Goal: Task Accomplishment & Management: Use online tool/utility

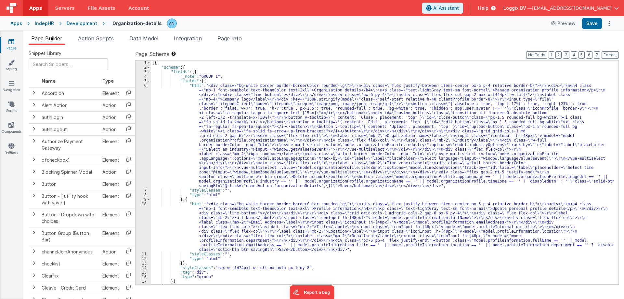
click at [170, 96] on div "[{ "schema" : { "fields" : [{ "_note" : "GROUP 1" , "fields" : [{ "html" : "<di…" at bounding box center [382, 176] width 463 height 233
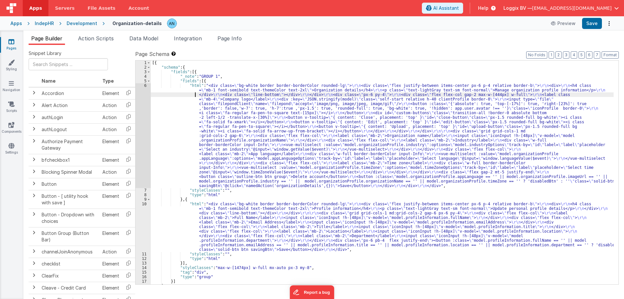
click at [140, 94] on div "6" at bounding box center [142, 135] width 15 height 105
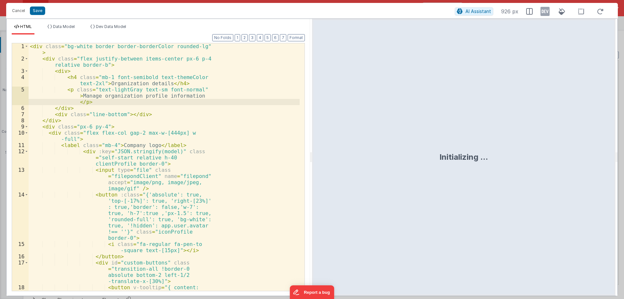
click at [29, 47] on div "< div class = "bg-white border border-borderColor rounded-lg" > < div class = "…" at bounding box center [164, 192] width 271 height 299
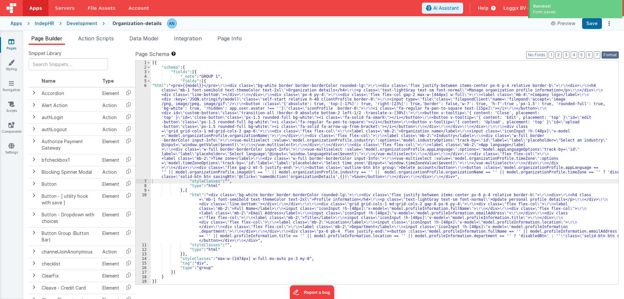
click at [608, 52] on button "Format" at bounding box center [609, 54] width 17 height 7
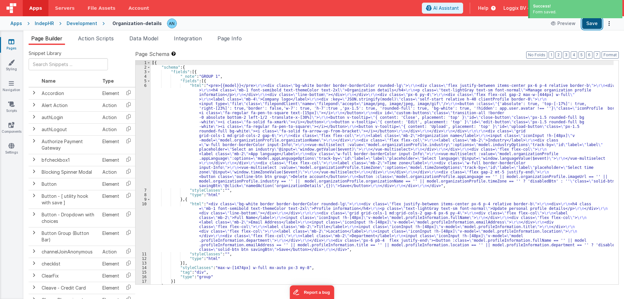
click at [592, 23] on button "Save" at bounding box center [592, 23] width 20 height 11
click at [616, 52] on button "Format" at bounding box center [609, 54] width 17 height 7
click at [219, 76] on div "[{ "schema" : { "fields" : [{ "_note" : "GROUP 1" , "fields" : [{ "html" : "<pr…" at bounding box center [382, 176] width 463 height 233
click at [190, 64] on div "[{ "schema" : { "fields" : [{ "_note" : "GROUP 1" , "fields" : [{ "html" : "<pr…" at bounding box center [382, 176] width 463 height 233
click at [189, 70] on div "[{ "schema" : { "fields" : [{ "_note" : "GROUP 1" , "fields" : [{ "html" : "<pr…" at bounding box center [382, 176] width 463 height 233
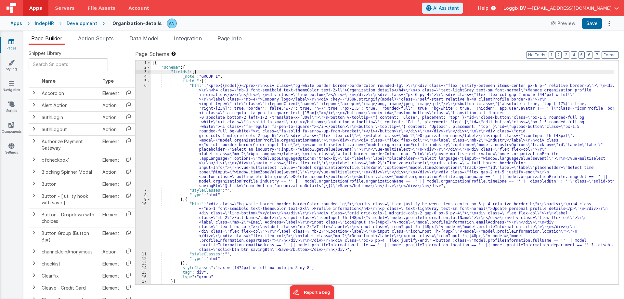
click at [181, 63] on div "[{ "schema" : { "fields" : [{ "_note" : "GROUP 1" , "fields" : [{ "html" : "<pr…" at bounding box center [382, 176] width 463 height 233
click at [191, 69] on div "[{ "schema" : { "fields" : [{ "_note" : "GROUP 1" , "fields" : [{ "html" : "<pr…" at bounding box center [382, 176] width 463 height 233
click at [200, 72] on div "[{ "schema" : { "fields" : [{ "_note" : "GROUP 1" , "fields" : [{ "html" : "<pr…" at bounding box center [382, 176] width 463 height 233
click at [222, 76] on div "[{ "schema" : { "fields" : [{ "_note" : "GROUP 1" , "fields" : [{ "html" : "<pr…" at bounding box center [382, 176] width 463 height 233
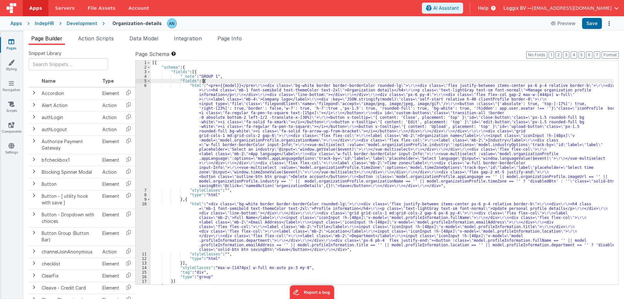
click at [217, 80] on div "[{ "schema" : { "fields" : [{ "_note" : "GROUP 1" , "fields" : [{ "html" : "<pr…" at bounding box center [382, 176] width 463 height 233
click at [186, 85] on div "[{ "schema" : { "fields" : [{ "_note" : "GROUP 1" , "fields" : [{ "html" : "<pr…" at bounding box center [382, 176] width 463 height 233
click at [214, 81] on div "[{ "schema" : { "fields" : [{ "_note" : "GROUP 1" , "fields" : [{ "html" : "<pr…" at bounding box center [382, 176] width 463 height 233
click at [223, 78] on div "[{ "schema" : { "fields" : [{ "_note" : "GROUP 1" , "fields" : [{ "html" : "<pr…" at bounding box center [382, 176] width 463 height 233
click at [199, 71] on div "[{ "schema" : { "fields" : [{ "_note" : "GROUP 1" , "fields" : [{ "html" : "<pr…" at bounding box center [382, 176] width 463 height 233
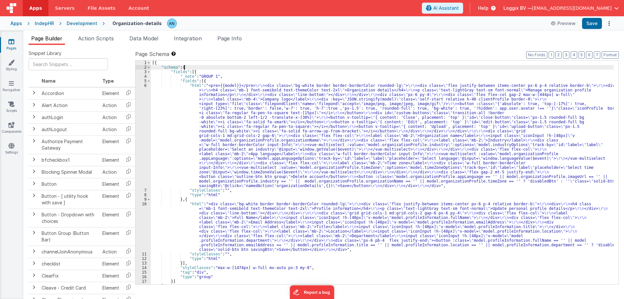
click at [185, 66] on div "[{ "schema" : { "fields" : [{ "_note" : "GROUP 1" , "fields" : [{ "html" : "<pr…" at bounding box center [382, 176] width 463 height 233
click at [174, 63] on div "[{ "schema" : { "fields" : [{ "_note" : "GROUP 1" , "fields" : [{ "html" : "<pr…" at bounding box center [382, 176] width 463 height 233
click at [231, 190] on div "[{ "schema" : { "fields" : [{ "_note" : "GROUP 1" , "fields" : [{ "html" : "<pr…" at bounding box center [382, 176] width 463 height 233
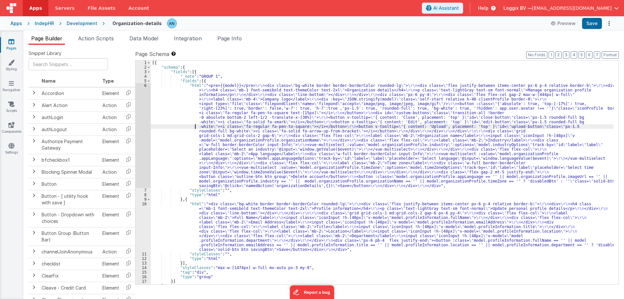
click at [182, 127] on div "[{ "schema" : { "fields" : [{ "_note" : "GROUP 1" , "fields" : [{ "html" : "<pr…" at bounding box center [382, 176] width 463 height 233
click at [140, 96] on div "6" at bounding box center [142, 135] width 15 height 105
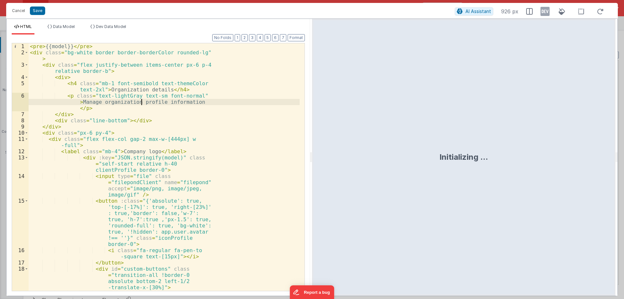
click at [40, 44] on div "< pre > {{model}} </ pre > < div class = "bg-white border border-borderColor ro…" at bounding box center [164, 188] width 271 height 290
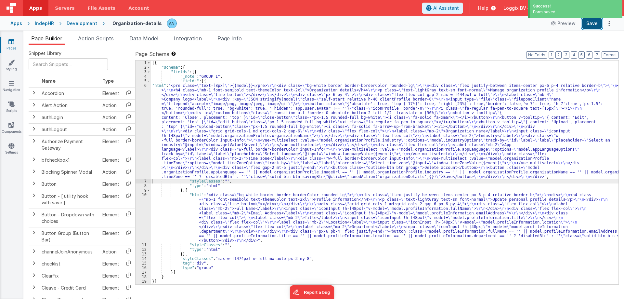
click at [597, 26] on button "Save" at bounding box center [592, 23] width 20 height 11
click at [612, 53] on button "Format" at bounding box center [609, 54] width 17 height 7
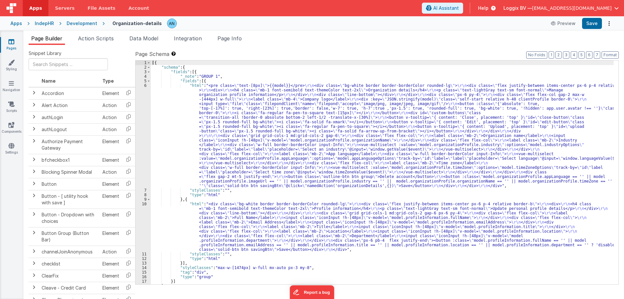
click at [184, 142] on div "[{ "schema" : { "fields" : [{ "_note" : "GROUP 1" , "fields" : [{ "html" : "<pr…" at bounding box center [382, 176] width 463 height 233
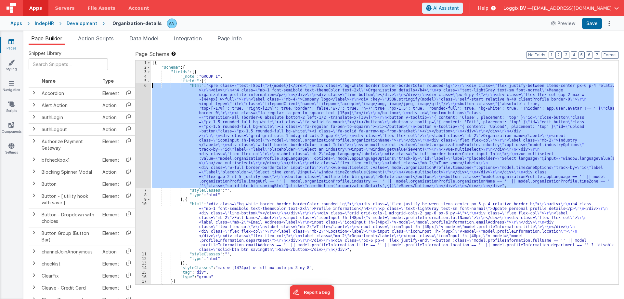
click at [140, 87] on div "6" at bounding box center [142, 135] width 15 height 105
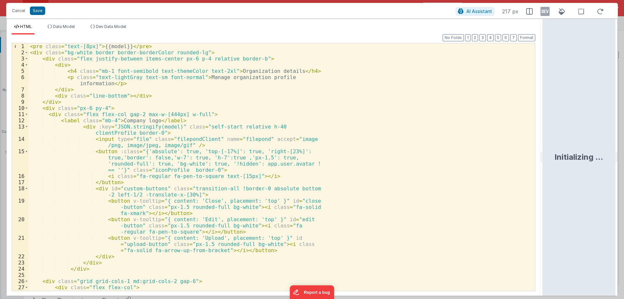
drag, startPoint x: 311, startPoint y: 157, endPoint x: 544, endPoint y: 154, distance: 233.0
click at [544, 154] on html "Cancel Save AI Assistant 217 px HTML Data Model Dev Data Model Format 7 6 5 4 3…" at bounding box center [312, 149] width 624 height 299
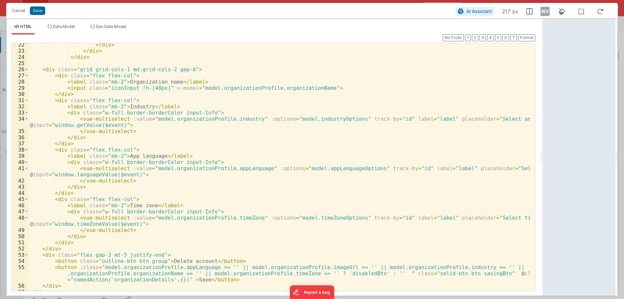
scroll to position [166, 0]
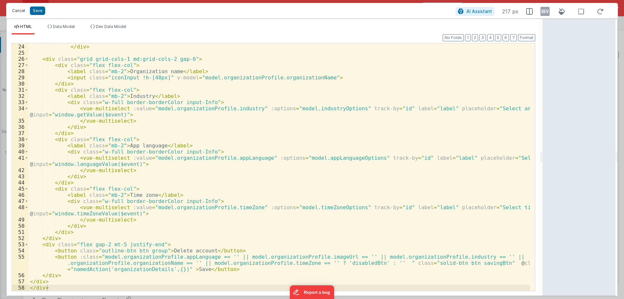
click at [14, 10] on button "Cancel" at bounding box center [18, 10] width 19 height 9
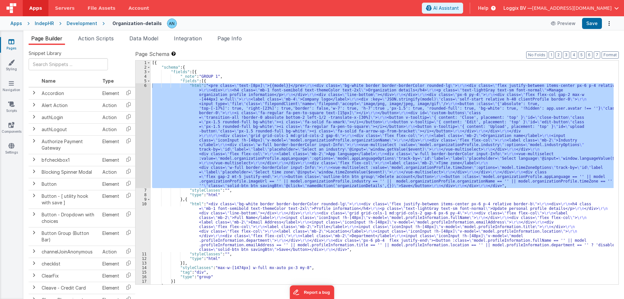
click at [180, 149] on div "[{ "schema" : { "fields" : [{ "_note" : "GROUP 1" , "fields" : [{ "html" : "<pr…" at bounding box center [382, 172] width 463 height 224
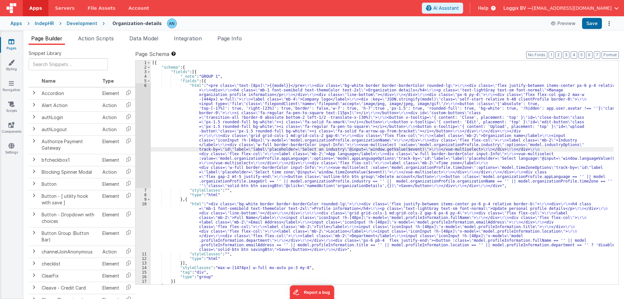
click at [144, 127] on div "6" at bounding box center [142, 135] width 15 height 105
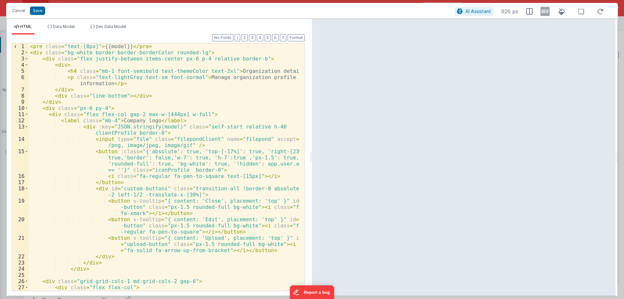
click at [204, 116] on div "< pre class = "text-[8px]" > {{model}} </ pre > < div class = "bg-white border …" at bounding box center [164, 176] width 271 height 266
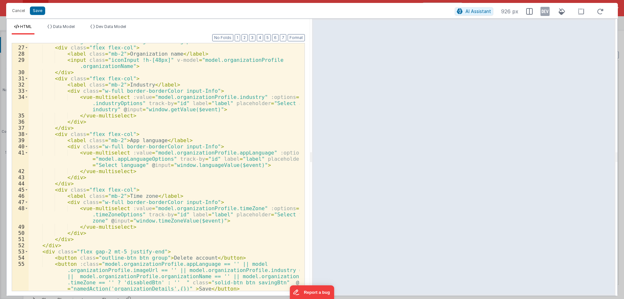
scroll to position [259, 0]
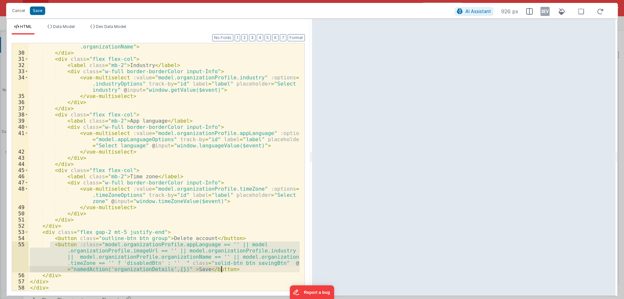
drag, startPoint x: 51, startPoint y: 244, endPoint x: 238, endPoint y: 270, distance: 188.5
click at [238, 270] on div "< input class = "iconInput !h-[48px]" v-model = "model.organizationProfile .org…" at bounding box center [164, 170] width 271 height 266
click at [107, 253] on div "< input class = "iconInput !h-[48px]" v-model = "model.organizationProfile .org…" at bounding box center [164, 166] width 271 height 247
drag, startPoint x: 76, startPoint y: 244, endPoint x: 175, endPoint y: 261, distance: 100.9
click at [175, 261] on div "< input class = "iconInput !h-[48px]" v-model = "model.organizationProfile .org…" at bounding box center [164, 170] width 271 height 266
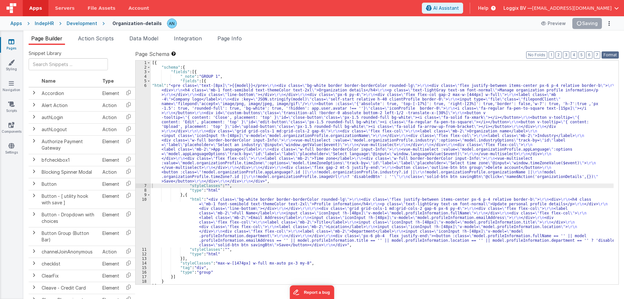
click at [607, 54] on button "Format" at bounding box center [609, 54] width 17 height 7
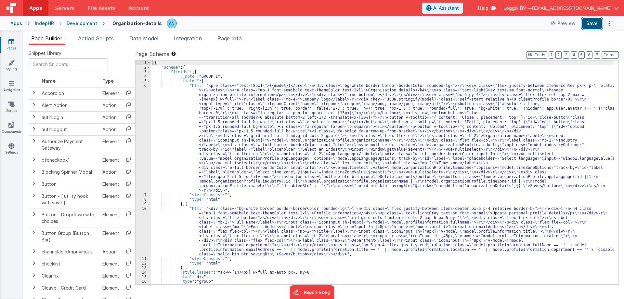
click at [588, 25] on button "Save" at bounding box center [592, 23] width 20 height 11
click at [607, 51] on button "Format" at bounding box center [609, 54] width 17 height 7
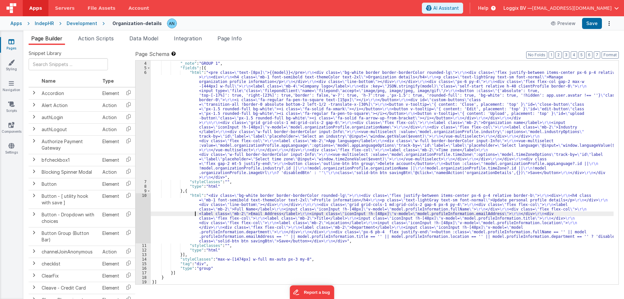
click at [185, 215] on div ""fields" : [{ "_note" : "GROUP 1" , "fields" : [{ "html" : "<pre class= \" text…" at bounding box center [382, 173] width 463 height 233
click at [142, 200] on div "10" at bounding box center [142, 218] width 15 height 50
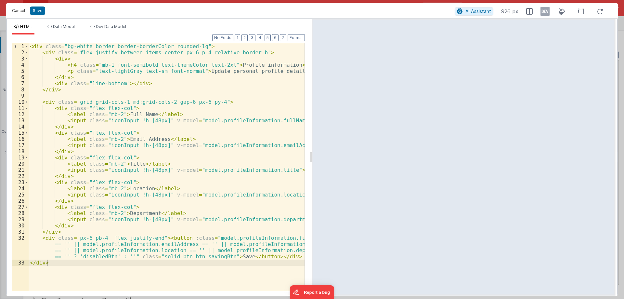
click at [14, 6] on button "Cancel" at bounding box center [18, 10] width 19 height 9
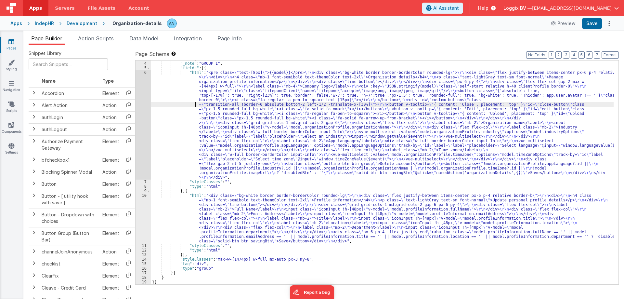
click at [171, 105] on div ""fields" : [{ "_note" : "GROUP 1" , "fields" : [{ "html" : "<pre class= \" text…" at bounding box center [382, 173] width 463 height 233
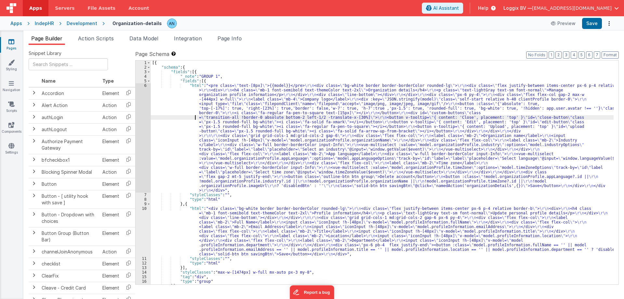
click at [180, 118] on div "[{ "schema" : { "fields" : [{ "_note" : "GROUP 1" , "fields" : [{ "html" : "<pr…" at bounding box center [382, 176] width 463 height 233
click at [144, 100] on div "6" at bounding box center [142, 137] width 15 height 109
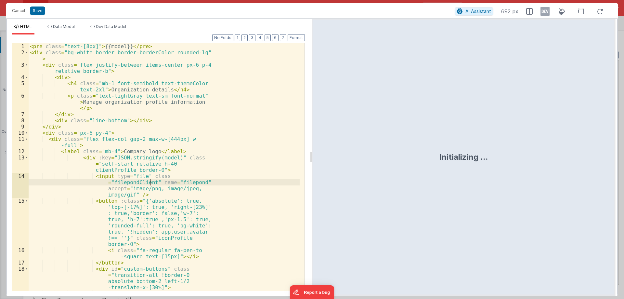
drag, startPoint x: 153, startPoint y: 193, endPoint x: 158, endPoint y: 204, distance: 11.6
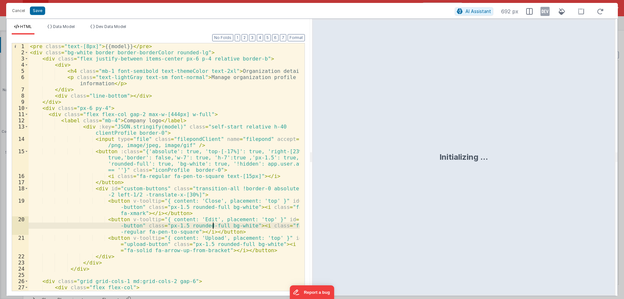
drag, startPoint x: 158, startPoint y: 204, endPoint x: 214, endPoint y: 224, distance: 59.6
click at [214, 224] on div "< pre class = "text-[8px]" > {{model}} </ pre > < div class = "bg-white border …" at bounding box center [164, 176] width 271 height 266
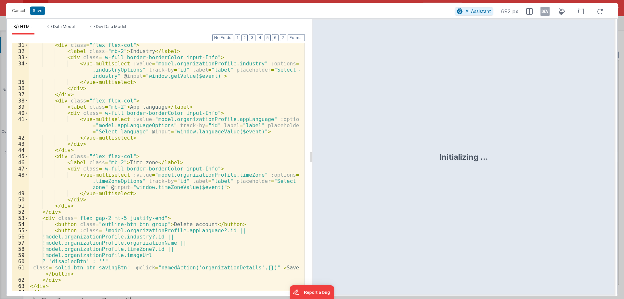
scroll to position [277, 0]
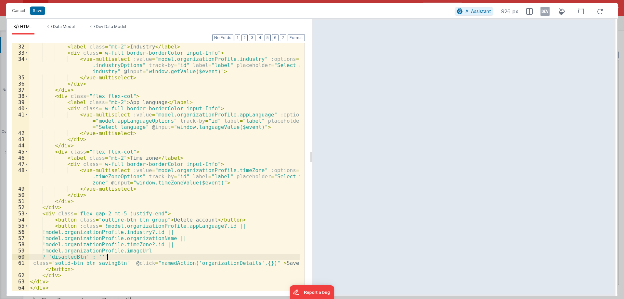
click at [108, 255] on div "< div class = "flex flex-col" > < label class = "mb-2" > Industry </ label > < …" at bounding box center [164, 167] width 271 height 260
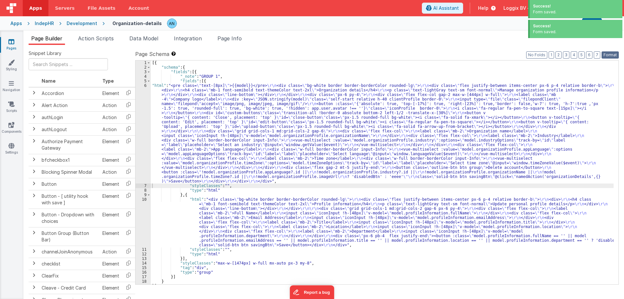
click at [609, 54] on button "Format" at bounding box center [609, 54] width 17 height 7
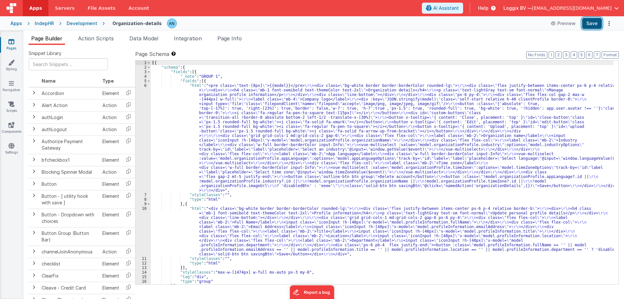
click at [592, 24] on button "Save" at bounding box center [592, 23] width 20 height 11
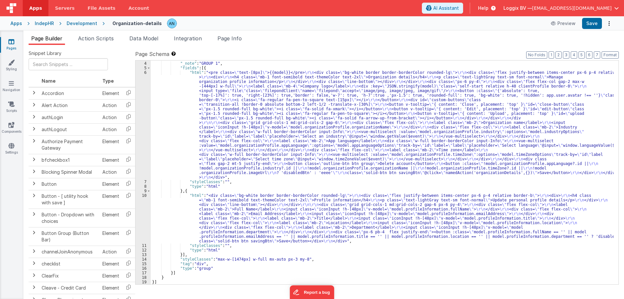
scroll to position [13, 0]
click at [161, 146] on div ""fields" : [{ "_note" : "GROUP 1" , "fields" : [{ "html" : "<pre class= \" text…" at bounding box center [382, 173] width 463 height 233
click at [137, 130] on div "6" at bounding box center [142, 124] width 15 height 109
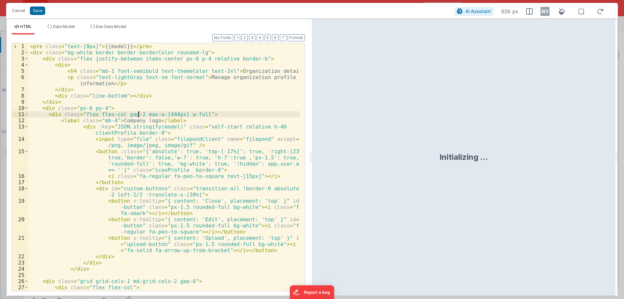
drag, startPoint x: 311, startPoint y: 156, endPoint x: 620, endPoint y: 155, distance: 309.0
click at [622, 156] on html "Cancel Save AI Assistant 926 px HTML Data Model Dev Data Model Format 7 6 5 4 3…" at bounding box center [312, 149] width 624 height 299
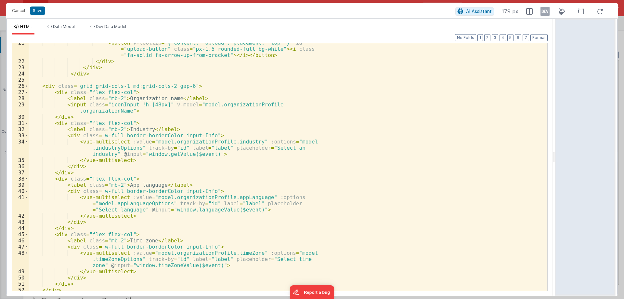
scroll to position [191, 0]
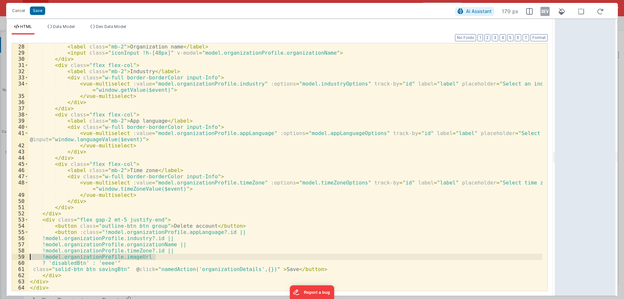
drag, startPoint x: 158, startPoint y: 258, endPoint x: 23, endPoint y: 259, distance: 134.2
click at [23, 259] on div "27 28 29 30 31 32 33 34 35 36 37 38 39 40 41 42 43 44 45 46 47 48 49 50 51 52 5…" at bounding box center [280, 167] width 536 height 248
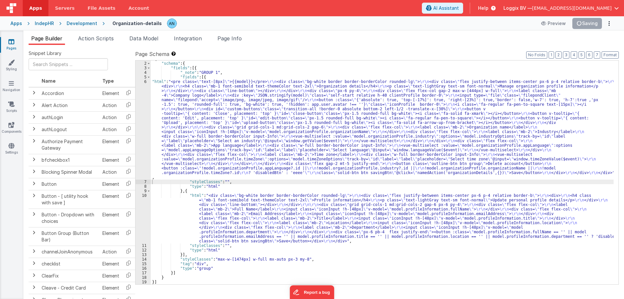
scroll to position [4, 0]
click at [592, 23] on button "Save" at bounding box center [592, 23] width 20 height 11
click at [614, 53] on button "Format" at bounding box center [609, 54] width 17 height 7
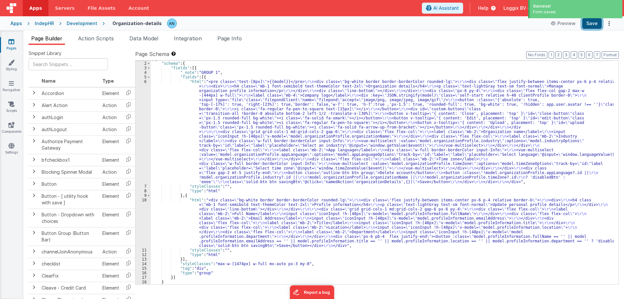
click at [590, 24] on button "Save" at bounding box center [592, 23] width 20 height 11
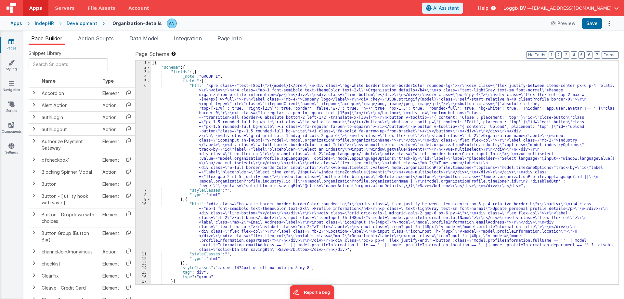
click at [168, 114] on div "[{ "schema" : { "fields" : [{ "_note" : "GROUP 1" , "fields" : [{ "html" : "<pr…" at bounding box center [382, 176] width 463 height 233
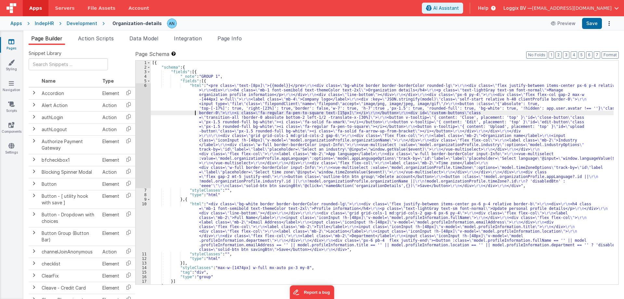
click at [140, 85] on div "6" at bounding box center [142, 135] width 15 height 105
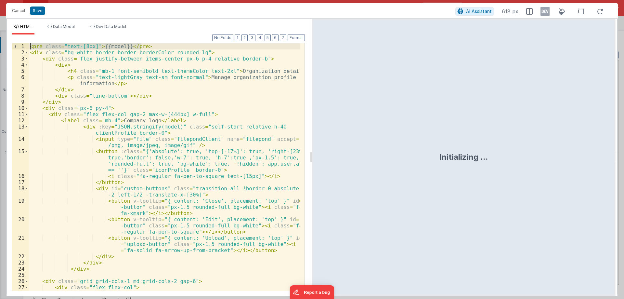
drag, startPoint x: 148, startPoint y: 46, endPoint x: 8, endPoint y: 46, distance: 139.4
click at [8, 46] on div "Format 7 6 5 4 3 2 1 No Folds 1 2 3 4 5 6 7 8 9 10 11 12 13 14 15 16 17 18 19 2…" at bounding box center [157, 164] width 303 height 261
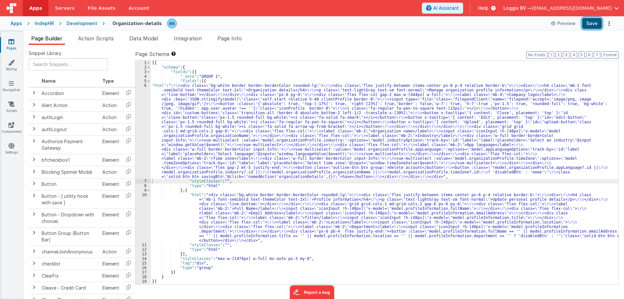
click at [587, 22] on button "Save" at bounding box center [592, 23] width 20 height 11
click at [613, 53] on button "Format" at bounding box center [609, 54] width 17 height 7
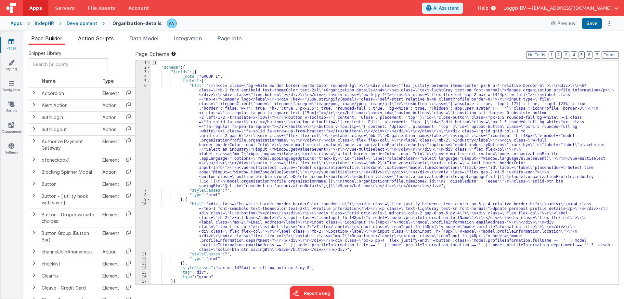
click at [98, 38] on span "Action Scripts" at bounding box center [96, 38] width 36 height 6
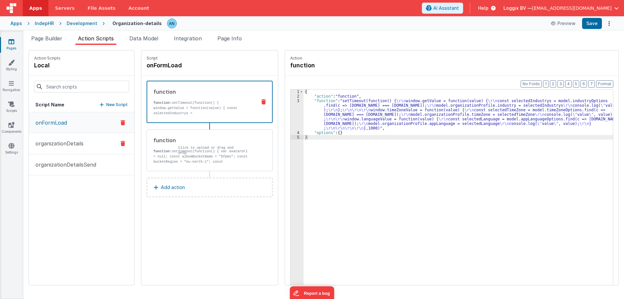
click at [50, 144] on p "organizationDetails" at bounding box center [58, 143] width 52 height 8
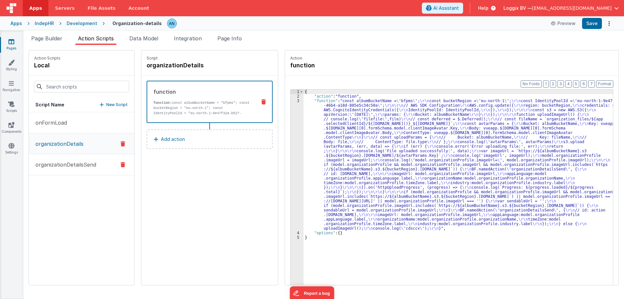
click at [63, 162] on p "organizationDetailsSend" at bounding box center [64, 164] width 65 height 8
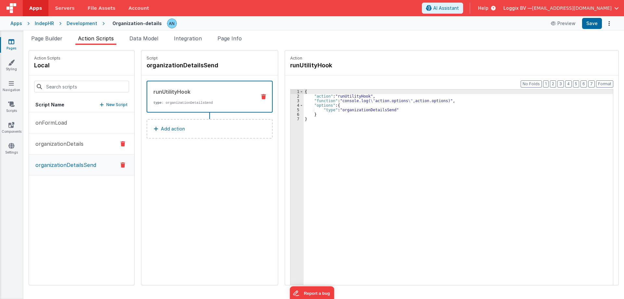
click at [73, 135] on button "organizationDetails" at bounding box center [81, 143] width 105 height 21
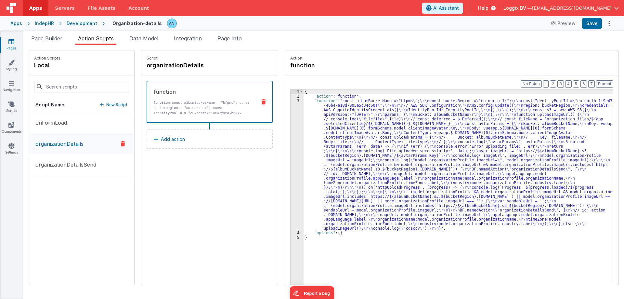
click at [383, 155] on div "{ "action" : "function" , "function" : "const albumBucketName = \" bfpms \" ; \…" at bounding box center [460, 201] width 315 height 224
click at [290, 129] on div "3" at bounding box center [296, 164] width 13 height 132
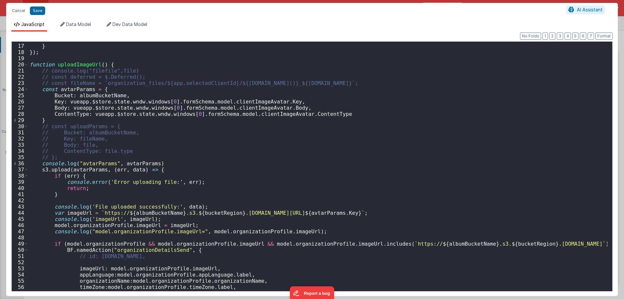
scroll to position [97, 0]
click at [198, 63] on div "Bucket : albumBucketName } }) ; function uploadImageUrl ( ) { // console.log("f…" at bounding box center [317, 168] width 579 height 262
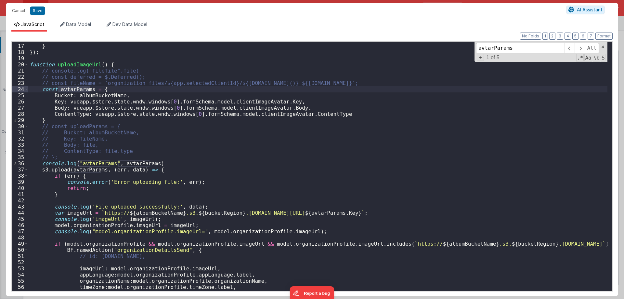
type input "avtarParams"
click at [13, 10] on button "Cancel" at bounding box center [18, 10] width 19 height 9
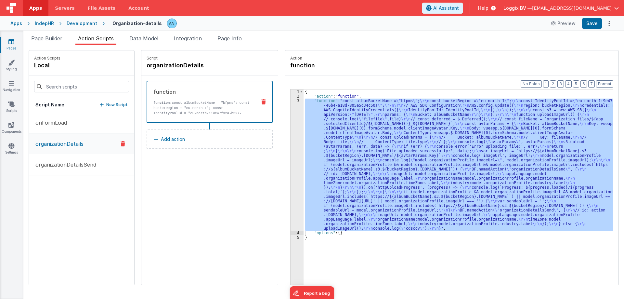
click at [84, 22] on div "Development" at bounding box center [82, 23] width 31 height 6
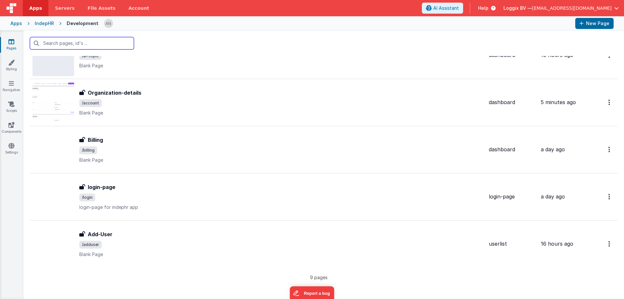
scroll to position [226, 0]
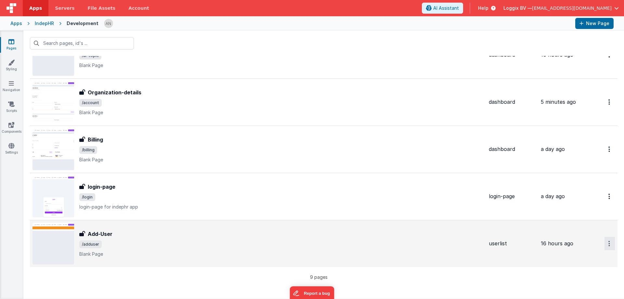
click at [606, 240] on button "Options" at bounding box center [609, 243] width 10 height 13
click at [573, 257] on link "Legacy Editor" at bounding box center [586, 258] width 57 height 12
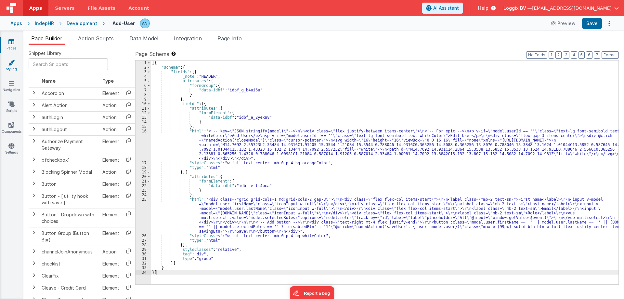
click at [11, 62] on icon at bounding box center [11, 62] width 6 height 6
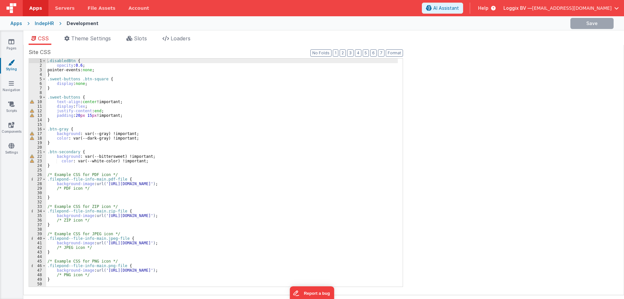
click at [46, 59] on div ".disabledBtn { opacity : 0.6 ; pointer-events: none ; } .sweet-buttons .btn-squ…" at bounding box center [222, 176] width 352 height 237
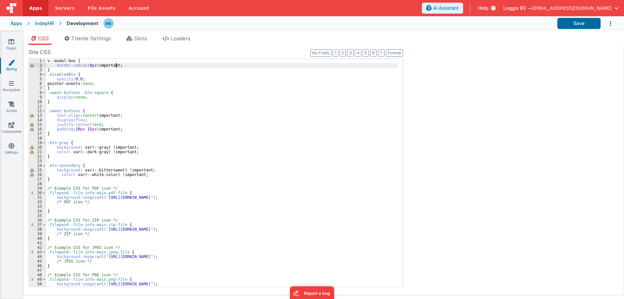
click at [48, 61] on div "v--modal-box { border-radius : 8 px !important; } .disabledBtn { opacity : 0.6 …" at bounding box center [222, 176] width 352 height 237
click at [84, 66] on div ".v--modal-box { border-radius : 8 px !important; } .disabledBtn { opacity : 0.6…" at bounding box center [222, 176] width 352 height 237
drag, startPoint x: 135, startPoint y: 65, endPoint x: 43, endPoint y: 66, distance: 92.3
click at [43, 66] on div "1 2 3 4 5 6 7 8 9 10 11 12 13 14 15 16 17 18 19 20 21 22 23 24 25 26 27 28 29 3…" at bounding box center [216, 172] width 374 height 228
click at [109, 64] on div ".v--modal-box { border-top-right-radius : 8 px ; } .disabledBtn { opacity : 0.6…" at bounding box center [222, 176] width 352 height 237
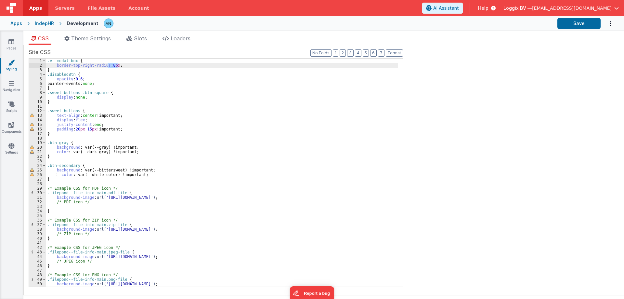
click at [127, 64] on div ".v--modal-box { border-top-right-radius : 8 px ; } .disabledBtn { opacity : 0.6…" at bounding box center [222, 172] width 352 height 228
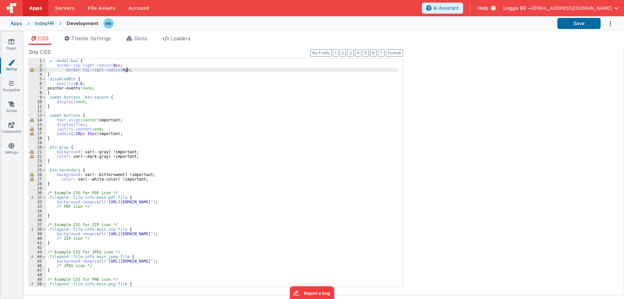
click at [86, 68] on div ".v--modal-box { border-top-right-radius : 8 px ; border-top-right-radius : 8 px…" at bounding box center [222, 176] width 352 height 237
click at [83, 70] on div ".v--modal-box { border-top-right-radius : 8 px ; border-top-right-radius : 8 px…" at bounding box center [222, 176] width 352 height 237
click at [93, 70] on div ".v--modal-box { border-top-right-radius : 8 px ; border-top-right-radius : 8 px…" at bounding box center [222, 176] width 352 height 237
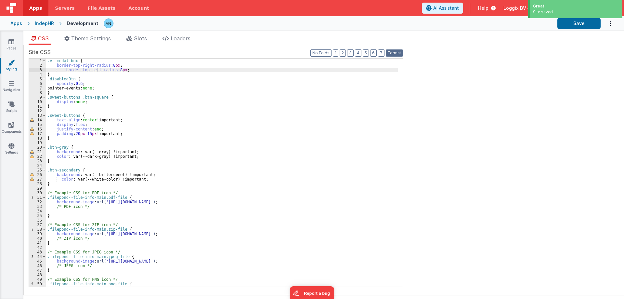
click at [392, 53] on button "Format" at bounding box center [394, 52] width 17 height 7
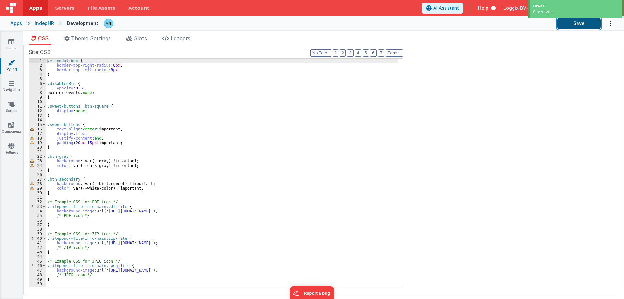
click at [564, 21] on button "Save" at bounding box center [578, 23] width 43 height 11
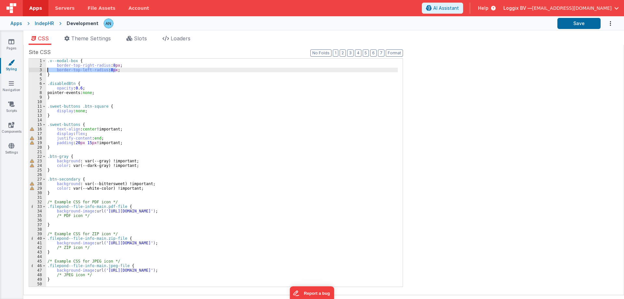
drag, startPoint x: 119, startPoint y: 69, endPoint x: 43, endPoint y: 69, distance: 75.4
click at [43, 69] on div "1 2 3 4 5 6 7 8 9 10 11 12 13 14 15 16 17 18 19 20 21 22 23 24 25 26 27 28 29 3…" at bounding box center [216, 172] width 374 height 228
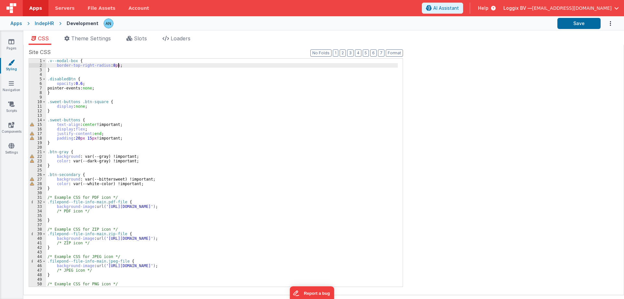
click at [84, 64] on div ".v--modal-box { border-top-right-radius : 8 px ; } .disabledBtn { opacity : 0.6…" at bounding box center [222, 176] width 352 height 237
click at [10, 40] on icon at bounding box center [11, 41] width 6 height 6
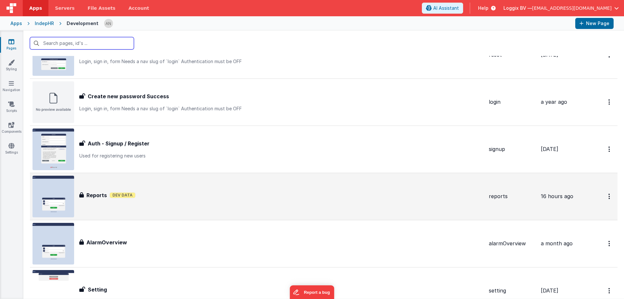
scroll to position [169, 0]
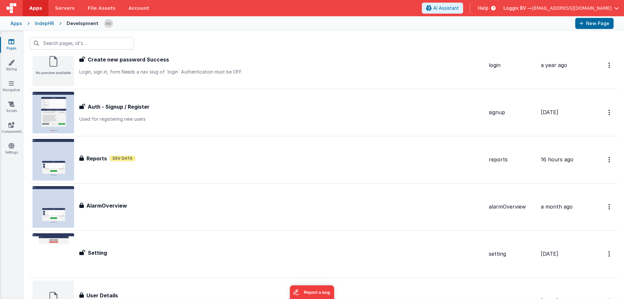
click at [40, 10] on span "Apps" at bounding box center [35, 8] width 13 height 6
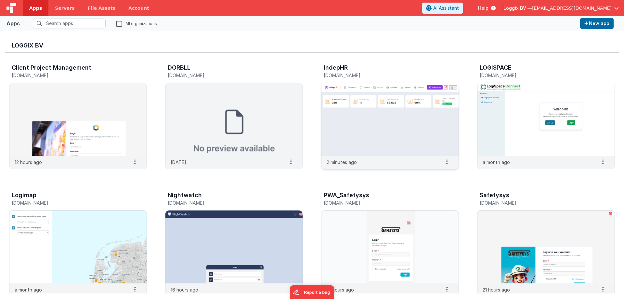
click at [386, 109] on img at bounding box center [389, 119] width 137 height 73
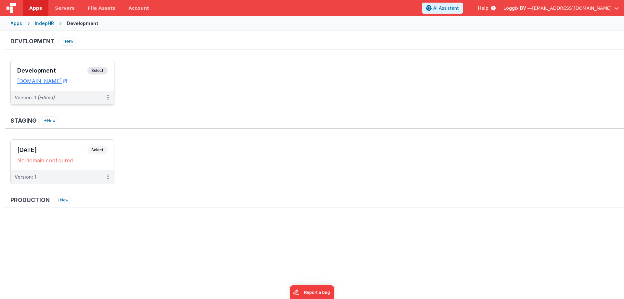
click at [32, 64] on div "Development Select URLs [DOMAIN_NAME]" at bounding box center [62, 75] width 103 height 31
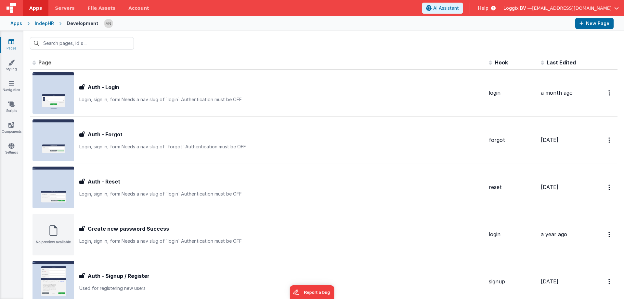
click at [39, 8] on span "Apps" at bounding box center [35, 8] width 13 height 6
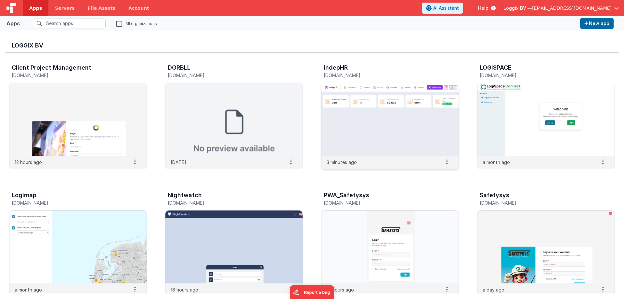
click at [355, 119] on img at bounding box center [389, 119] width 137 height 73
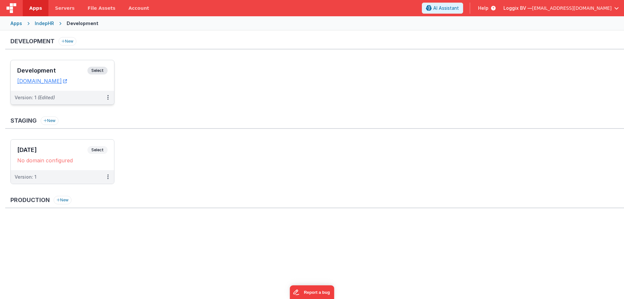
click at [48, 68] on h3 "Development" at bounding box center [52, 70] width 70 height 6
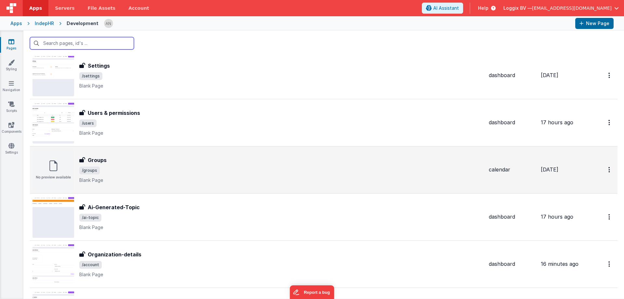
scroll to position [64, 0]
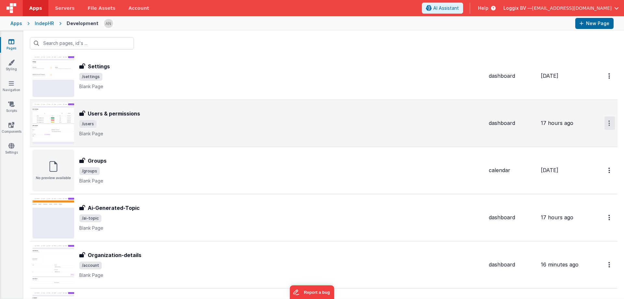
click at [604, 121] on button "Options" at bounding box center [609, 122] width 10 height 13
click at [584, 137] on link "Legacy Editor" at bounding box center [586, 138] width 57 height 12
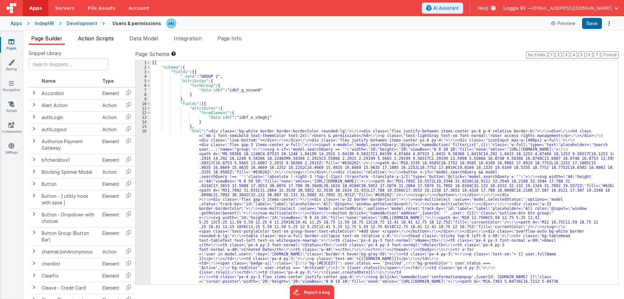
click at [106, 42] on li "Action Scripts" at bounding box center [95, 39] width 41 height 10
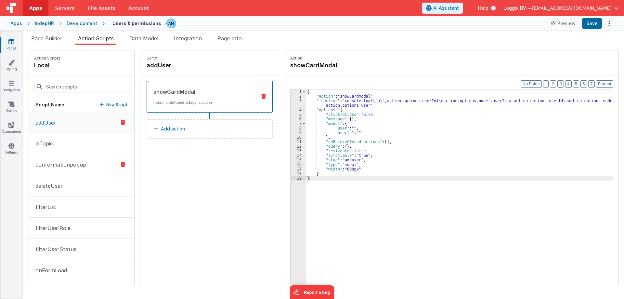
click at [72, 165] on p "conformationpopup" at bounding box center [59, 164] width 55 height 8
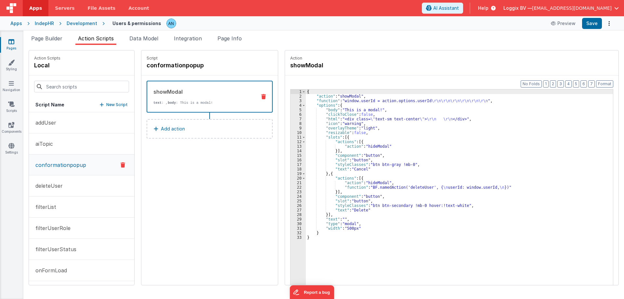
click at [369, 119] on div "{ "action" : "showModal" , "function" : "window.userId = action.options.userId …" at bounding box center [462, 201] width 313 height 224
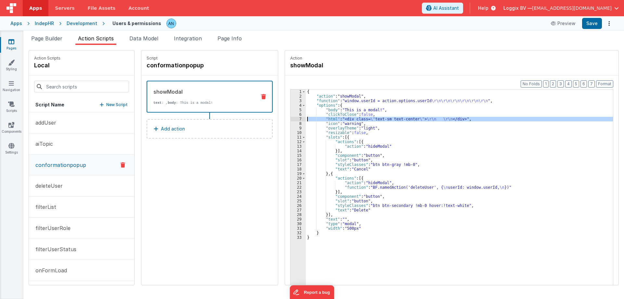
click at [291, 118] on div "7" at bounding box center [297, 119] width 15 height 5
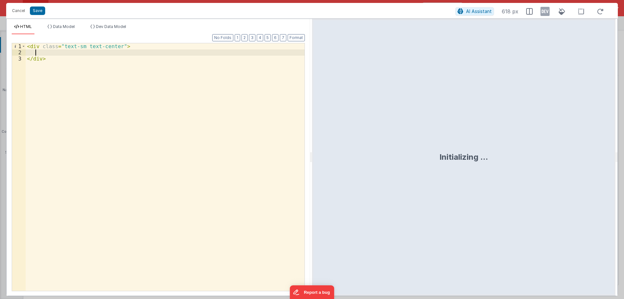
click at [60, 50] on div "< div class = "text-sm text-center" > </ div >" at bounding box center [165, 173] width 279 height 260
click at [141, 53] on div "< div class = "text-sm text-center" > Are you sure you want to delete this item…" at bounding box center [165, 173] width 279 height 260
click at [145, 53] on div "< div class = "text-sm text-center" > Are you sure you want to delete this item…" at bounding box center [165, 173] width 279 height 260
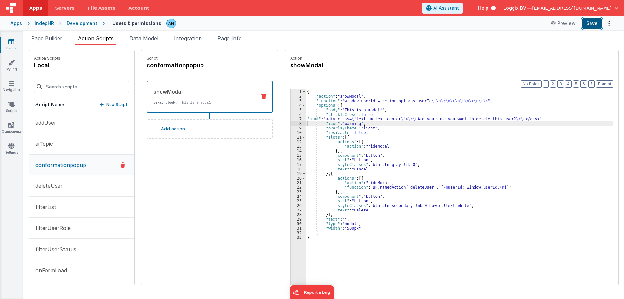
click at [587, 23] on button "Save" at bounding box center [592, 23] width 20 height 11
click at [594, 23] on button "Save" at bounding box center [592, 23] width 20 height 11
click at [603, 82] on button "Format" at bounding box center [604, 83] width 17 height 7
click at [378, 118] on div "{ "action" : "showModal" , "function" : "window.userId = action.options.userId …" at bounding box center [462, 201] width 313 height 224
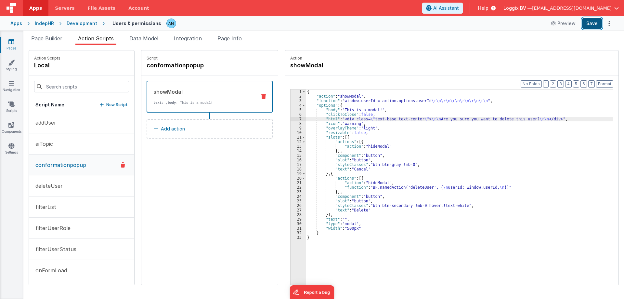
click at [591, 21] on button "Save" at bounding box center [592, 23] width 20 height 11
click at [600, 82] on button "Format" at bounding box center [604, 83] width 17 height 7
click at [11, 63] on icon at bounding box center [11, 62] width 6 height 6
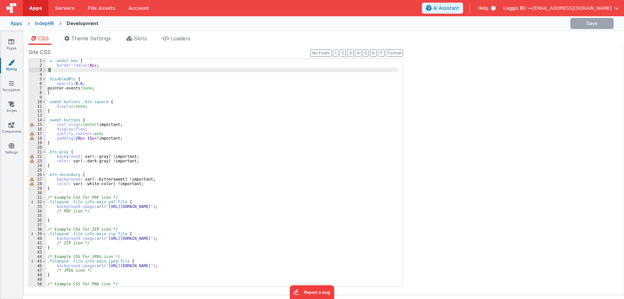
click at [54, 69] on div ".v--modal-box { border-radius : 8 px ; } .disabledBtn { opacity : 0.6 ; pointer…" at bounding box center [222, 176] width 352 height 237
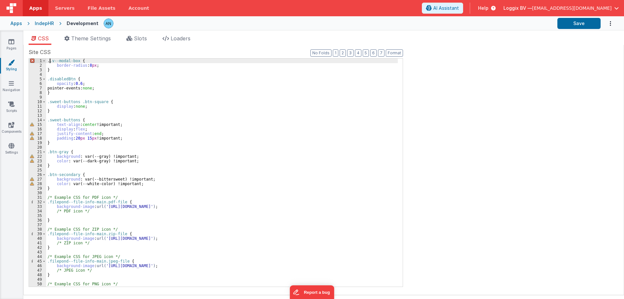
paste textarea
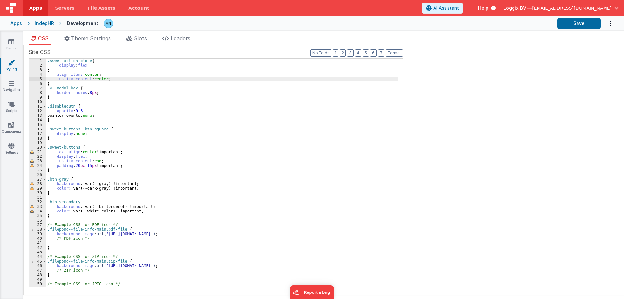
click at [49, 71] on div ".sweet-action-close { display : flex ; align-items : center ; justify-content :…" at bounding box center [222, 176] width 352 height 237
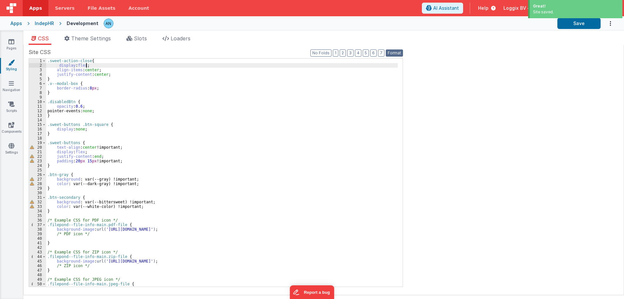
click at [397, 53] on button "Format" at bounding box center [394, 52] width 17 height 7
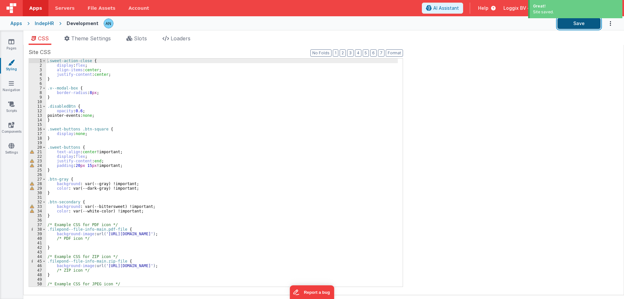
click at [584, 20] on button "Save" at bounding box center [578, 23] width 43 height 11
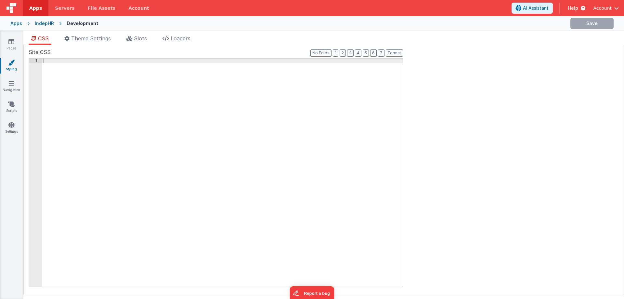
click at [35, 8] on span "Apps" at bounding box center [35, 8] width 13 height 6
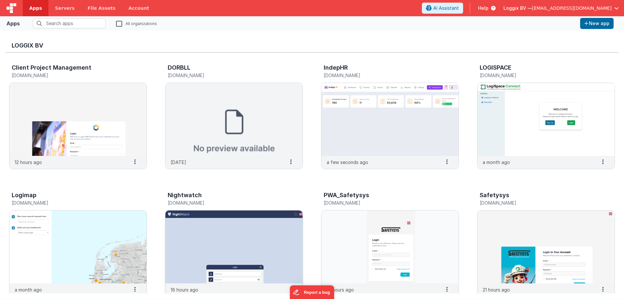
click at [256, 219] on img at bounding box center [233, 246] width 137 height 73
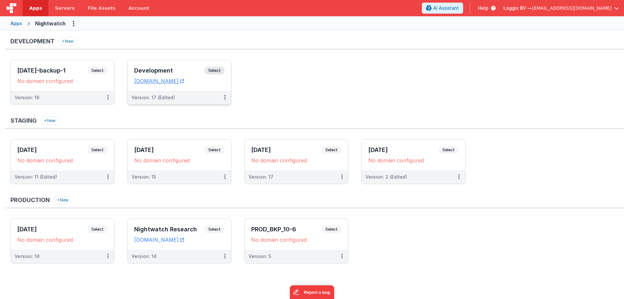
click at [165, 67] on div "Development Select" at bounding box center [179, 72] width 90 height 11
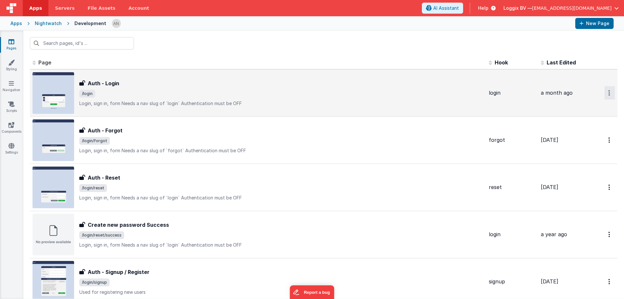
click at [604, 93] on button "Options" at bounding box center [609, 92] width 10 height 13
click at [582, 106] on link "Preview" at bounding box center [586, 108] width 57 height 12
click at [45, 41] on input "text" at bounding box center [82, 43] width 104 height 12
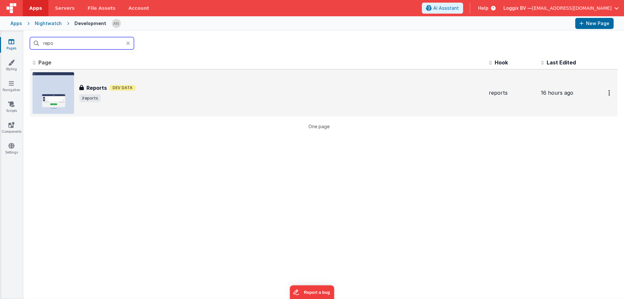
type input "repo"
click at [463, 86] on div "Reports Dev Data" at bounding box center [281, 88] width 404 height 8
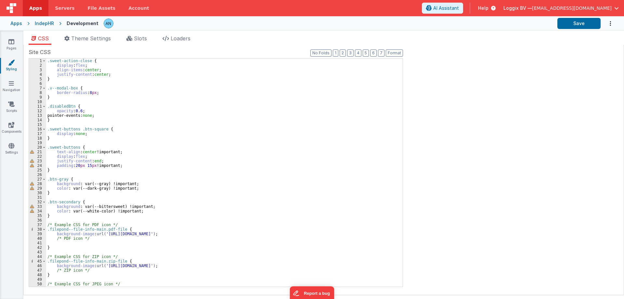
click at [52, 81] on div ".sweet-action-close { display : flex ; align-items : center ; justify-content :…" at bounding box center [222, 176] width 352 height 237
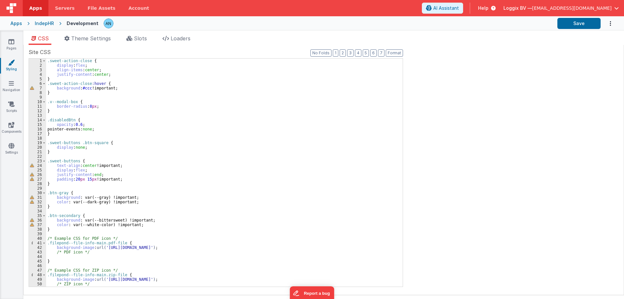
click at [84, 67] on div ".sweet-action-close { display : flex ; align-items : center ; justify-content :…" at bounding box center [222, 176] width 352 height 237
click at [10, 39] on icon at bounding box center [11, 41] width 6 height 6
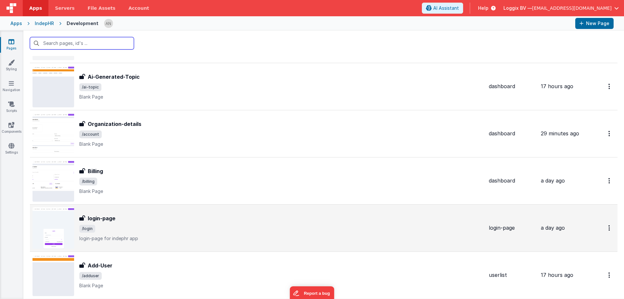
scroll to position [226, 0]
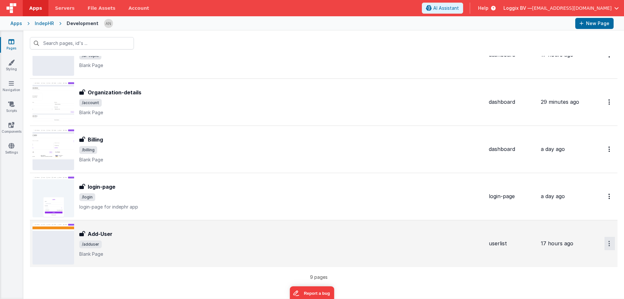
click at [605, 244] on button "Options" at bounding box center [609, 243] width 10 height 13
click at [575, 259] on link "Legacy Editor" at bounding box center [586, 258] width 57 height 12
